Goal: Check status: Check status

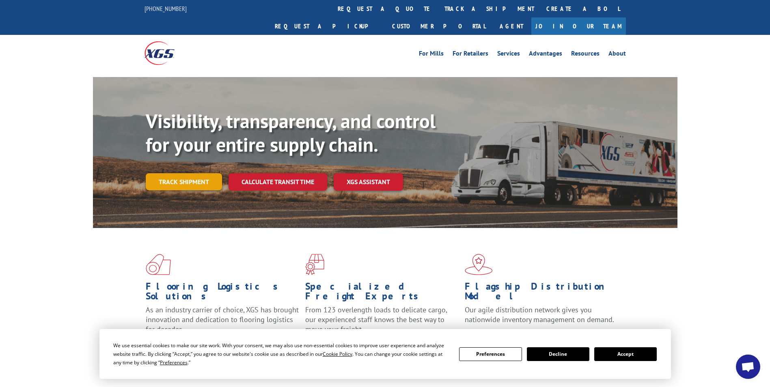
click at [194, 173] on link "Track shipment" at bounding box center [184, 181] width 76 height 17
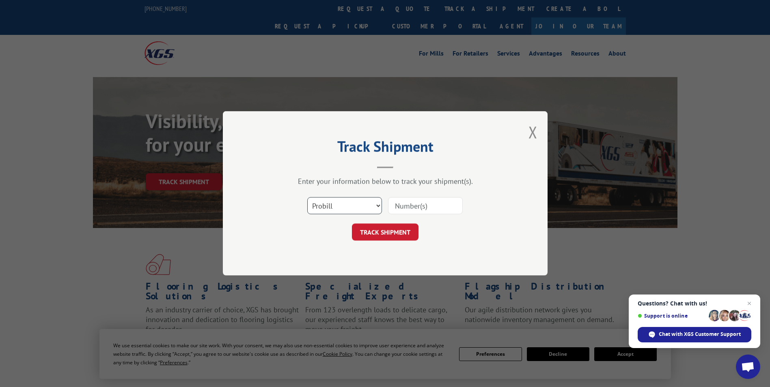
click at [342, 211] on select "Select category... Probill BOL PO" at bounding box center [344, 206] width 75 height 17
click at [405, 200] on input at bounding box center [425, 206] width 75 height 17
type input "16955846"
click at [385, 238] on button "TRACK SHIPMENT" at bounding box center [385, 232] width 67 height 17
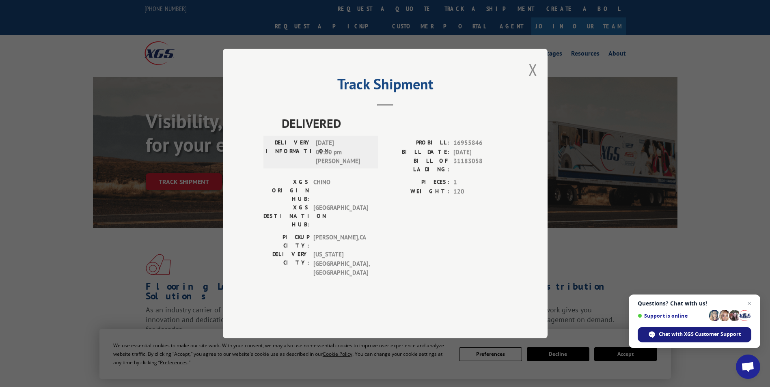
click at [690, 331] on span "Chat with XGS Customer Support" at bounding box center [695, 334] width 114 height 15
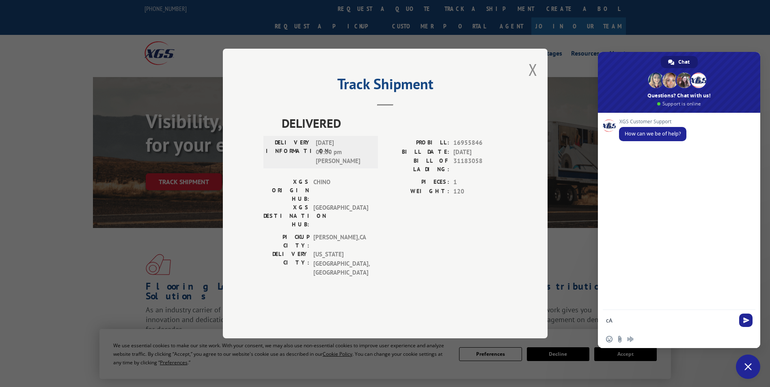
type textarea "c"
type textarea "can you send me a signature proof of delivery for tracking# 16955846? My email …"
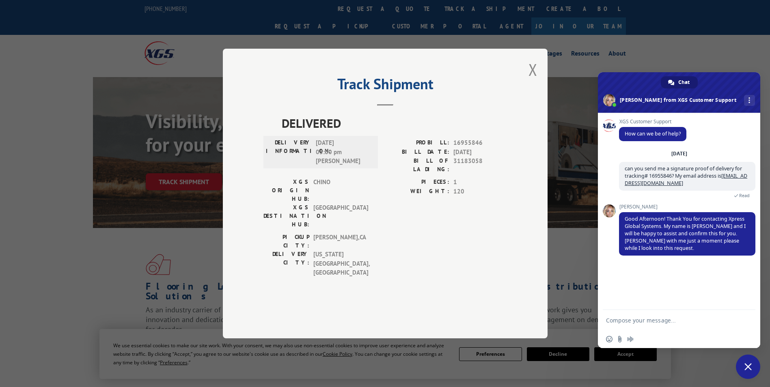
type textarea "T"
type textarea "ok. thank you"
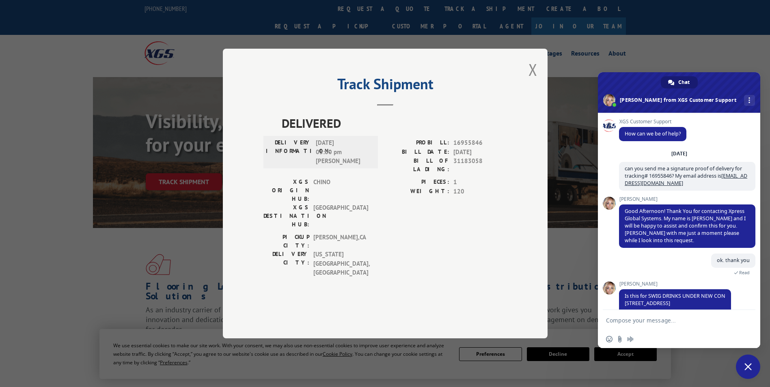
scroll to position [24, 0]
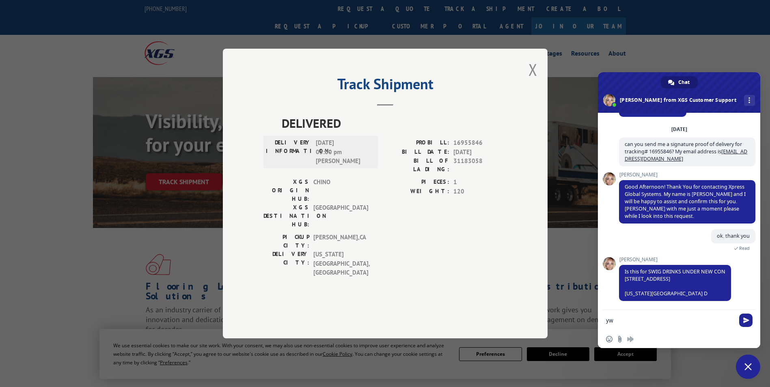
type textarea "y"
type textarea "Yes"
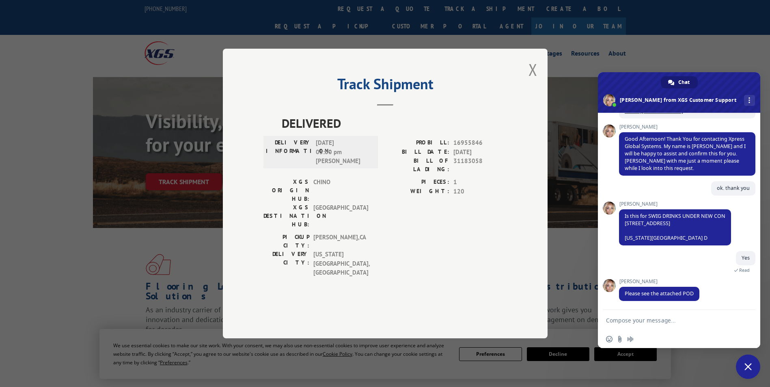
scroll to position [93, 0]
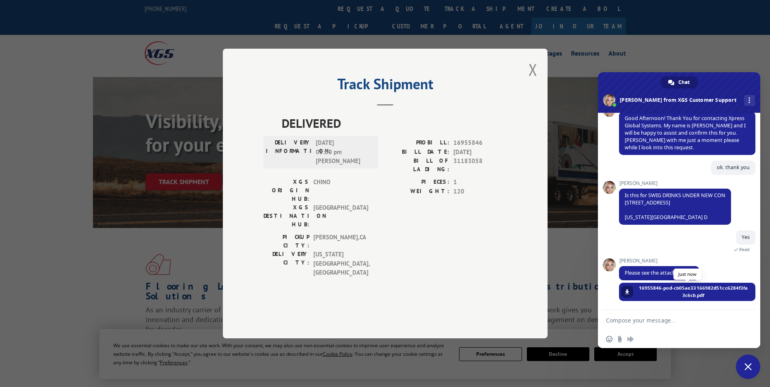
click at [630, 290] on span at bounding box center [627, 292] width 5 height 5
click at [625, 320] on textarea "Compose your message..." at bounding box center [671, 320] width 130 height 20
type textarea "thank you"
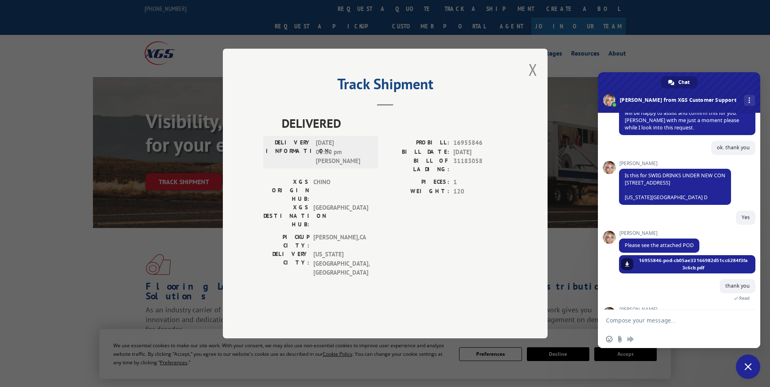
scroll to position [195, 0]
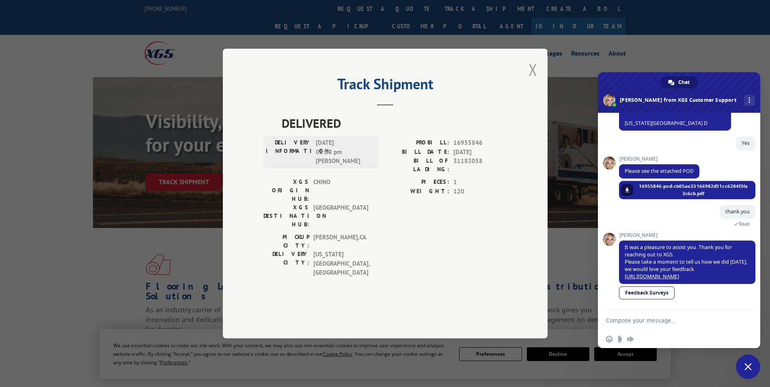
click at [530, 80] on button "Close modal" at bounding box center [533, 70] width 9 height 22
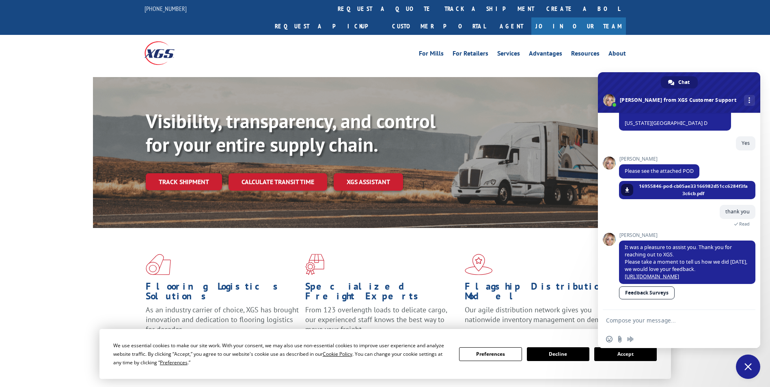
click at [600, 353] on button "Accept" at bounding box center [626, 355] width 63 height 14
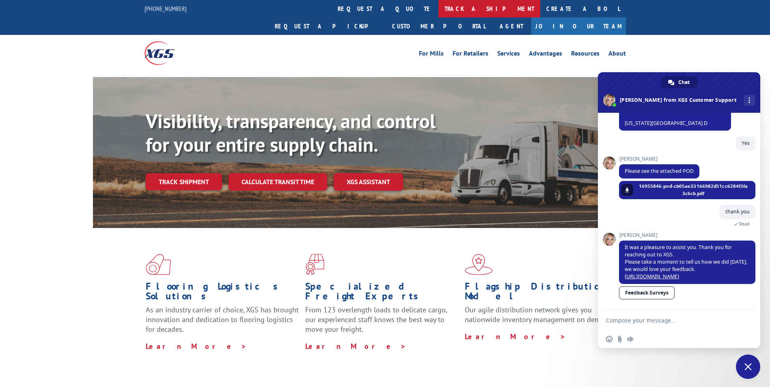
click at [439, 12] on link "track a shipment" at bounding box center [490, 8] width 102 height 17
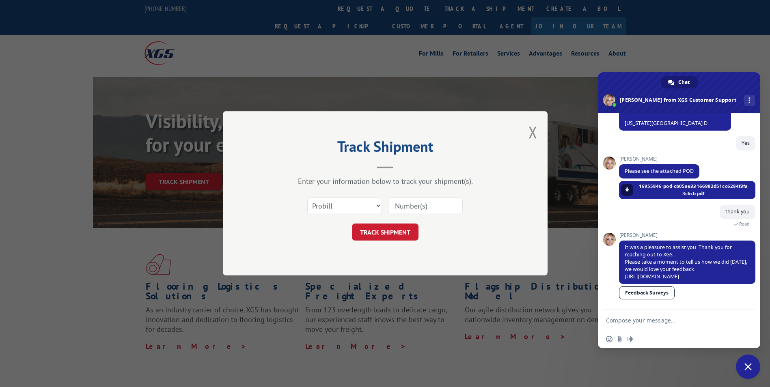
click at [408, 201] on input at bounding box center [425, 206] width 75 height 17
type input "17458586"
click at [388, 231] on button "TRACK SHIPMENT" at bounding box center [385, 232] width 67 height 17
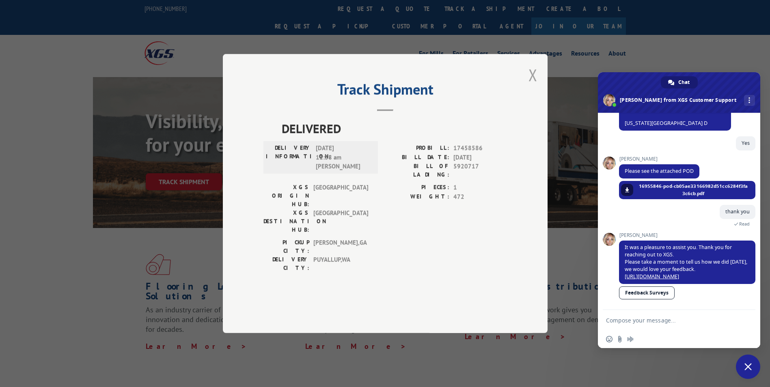
click at [537, 93] on div "Track Shipment DELIVERED DELIVERY INFORMATION: [DATE] 11:38 am [PERSON_NAME] PR…" at bounding box center [385, 193] width 325 height 279
drag, startPoint x: 537, startPoint y: 93, endPoint x: 534, endPoint y: 101, distance: 9.1
click at [534, 86] on button "Close modal" at bounding box center [533, 75] width 9 height 22
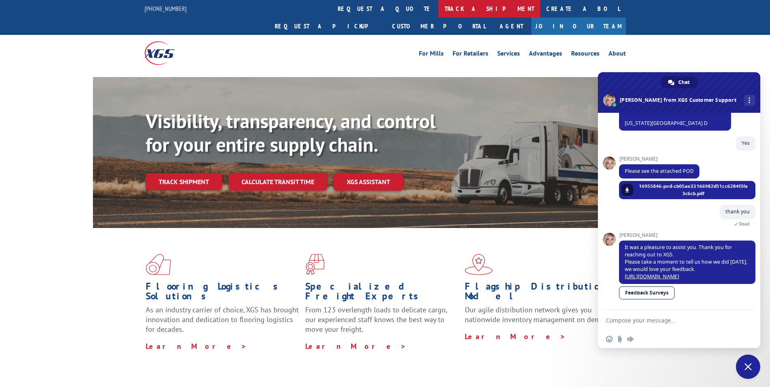
click at [439, 11] on link "track a shipment" at bounding box center [490, 8] width 102 height 17
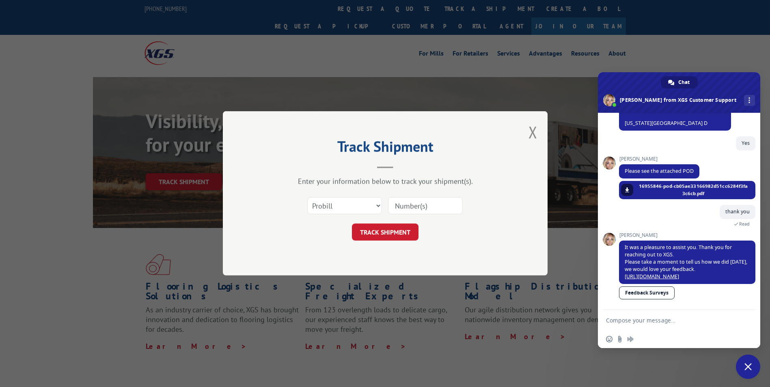
click at [406, 209] on input at bounding box center [425, 206] width 75 height 17
click at [427, 199] on input "17458" at bounding box center [425, 206] width 75 height 17
type input "17454586"
click at [396, 235] on button "TRACK SHIPMENT" at bounding box center [385, 232] width 67 height 17
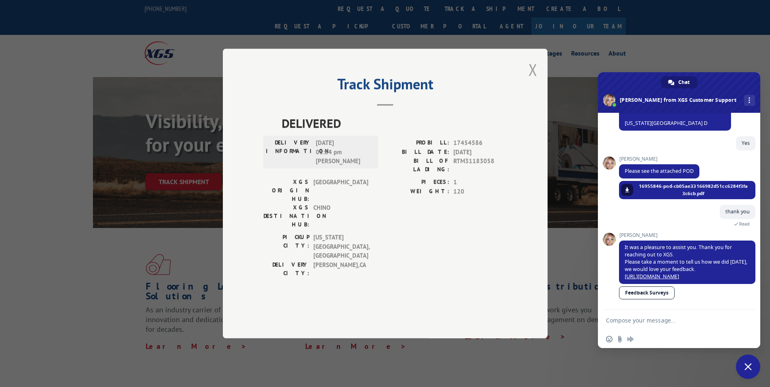
click at [532, 80] on button "Close modal" at bounding box center [533, 70] width 9 height 22
